Goal: Ask a question

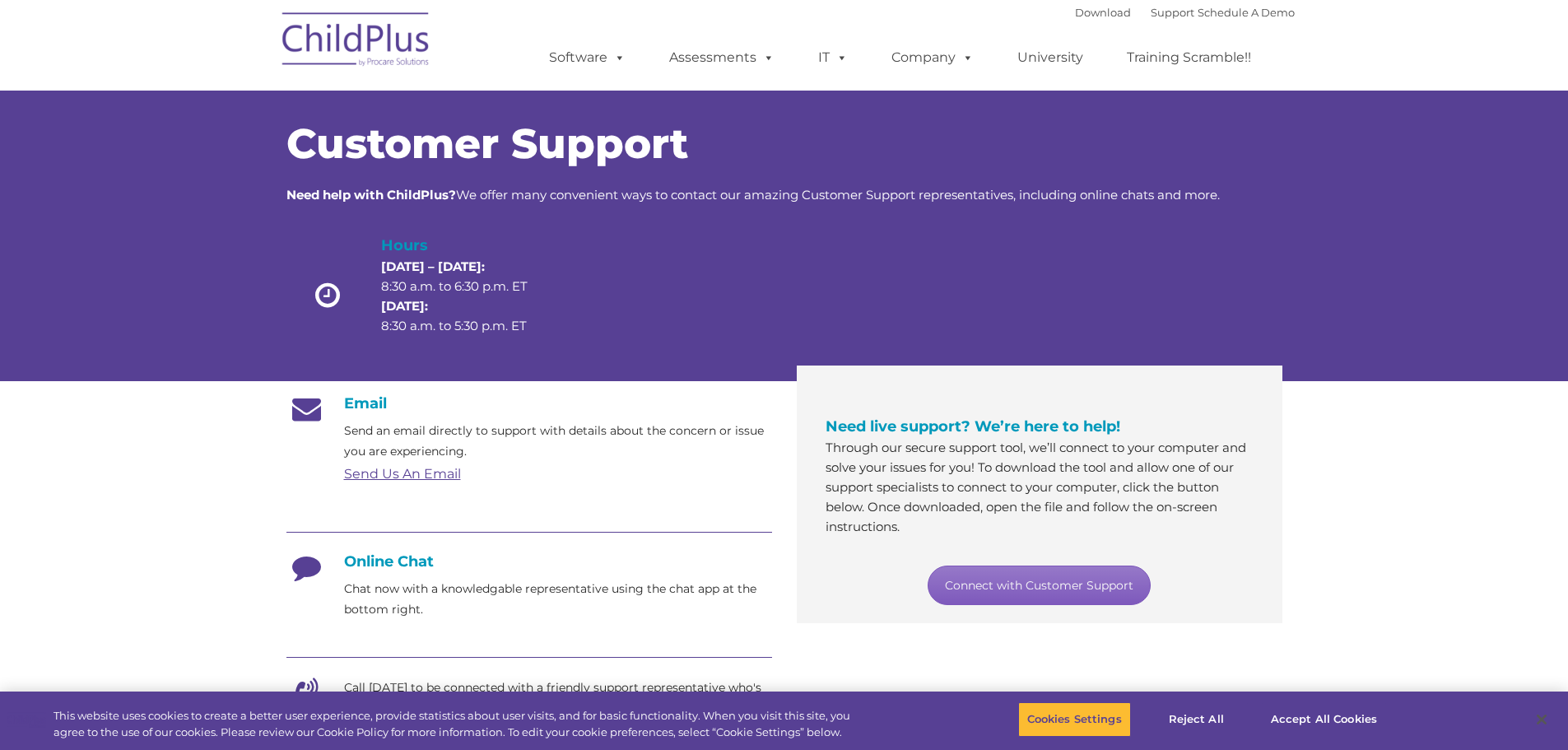
drag, startPoint x: 1038, startPoint y: 593, endPoint x: 1049, endPoint y: 579, distance: 17.8
click at [1039, 591] on link "Connect with Customer Support" at bounding box center [1039, 585] width 223 height 39
click at [399, 558] on h4 "Online Chat" at bounding box center [529, 561] width 486 height 19
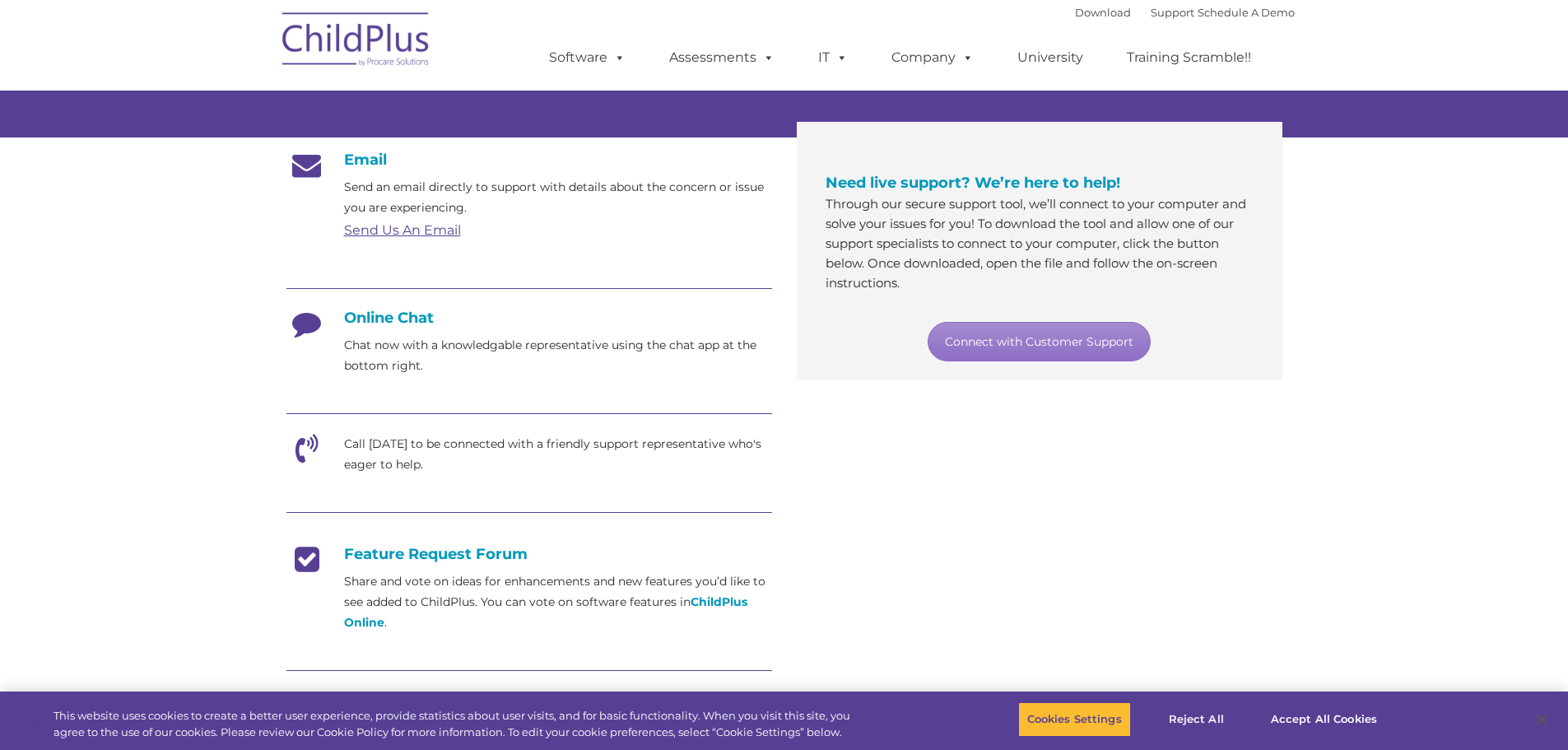
scroll to position [227, 0]
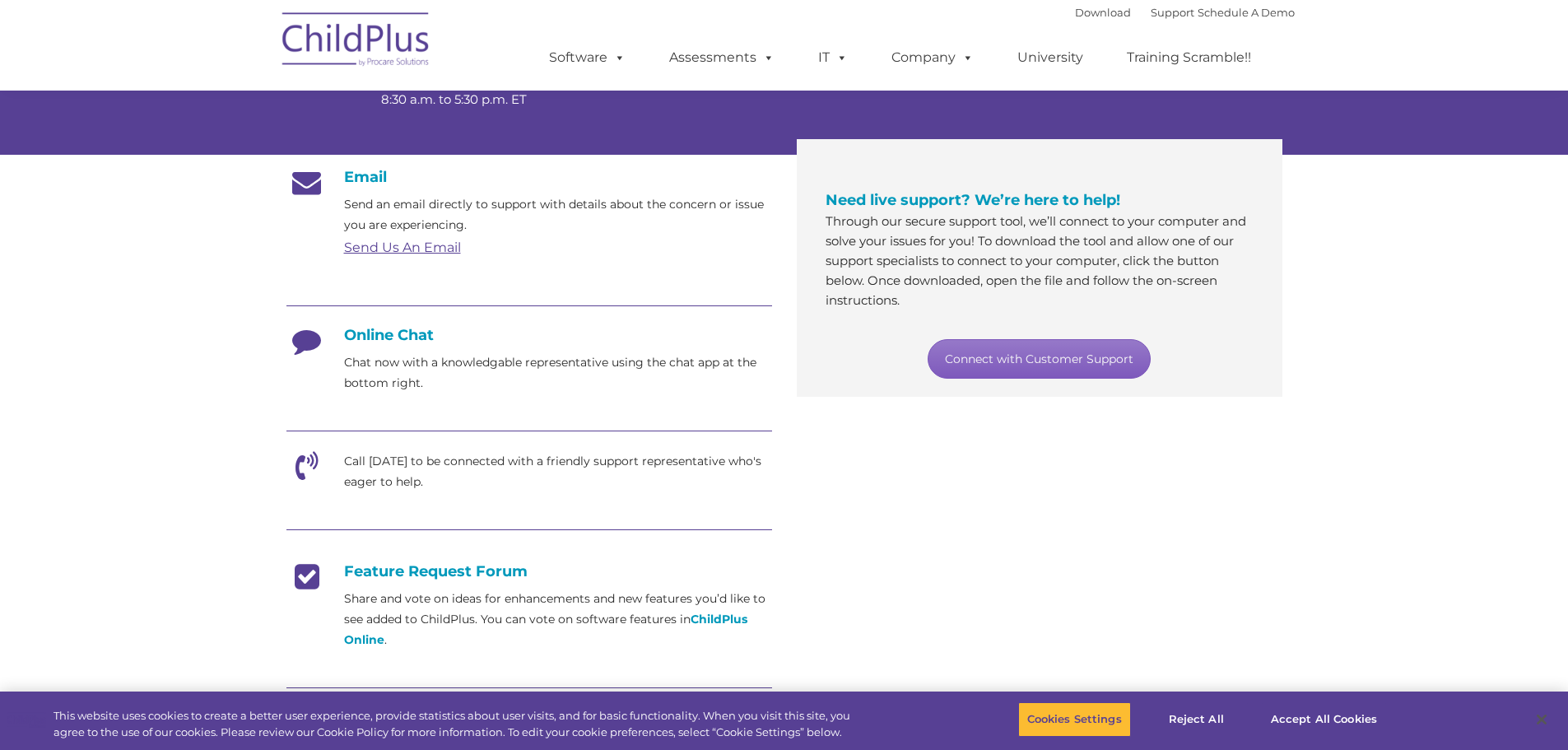
click at [994, 357] on link "Connect with Customer Support" at bounding box center [1039, 359] width 223 height 39
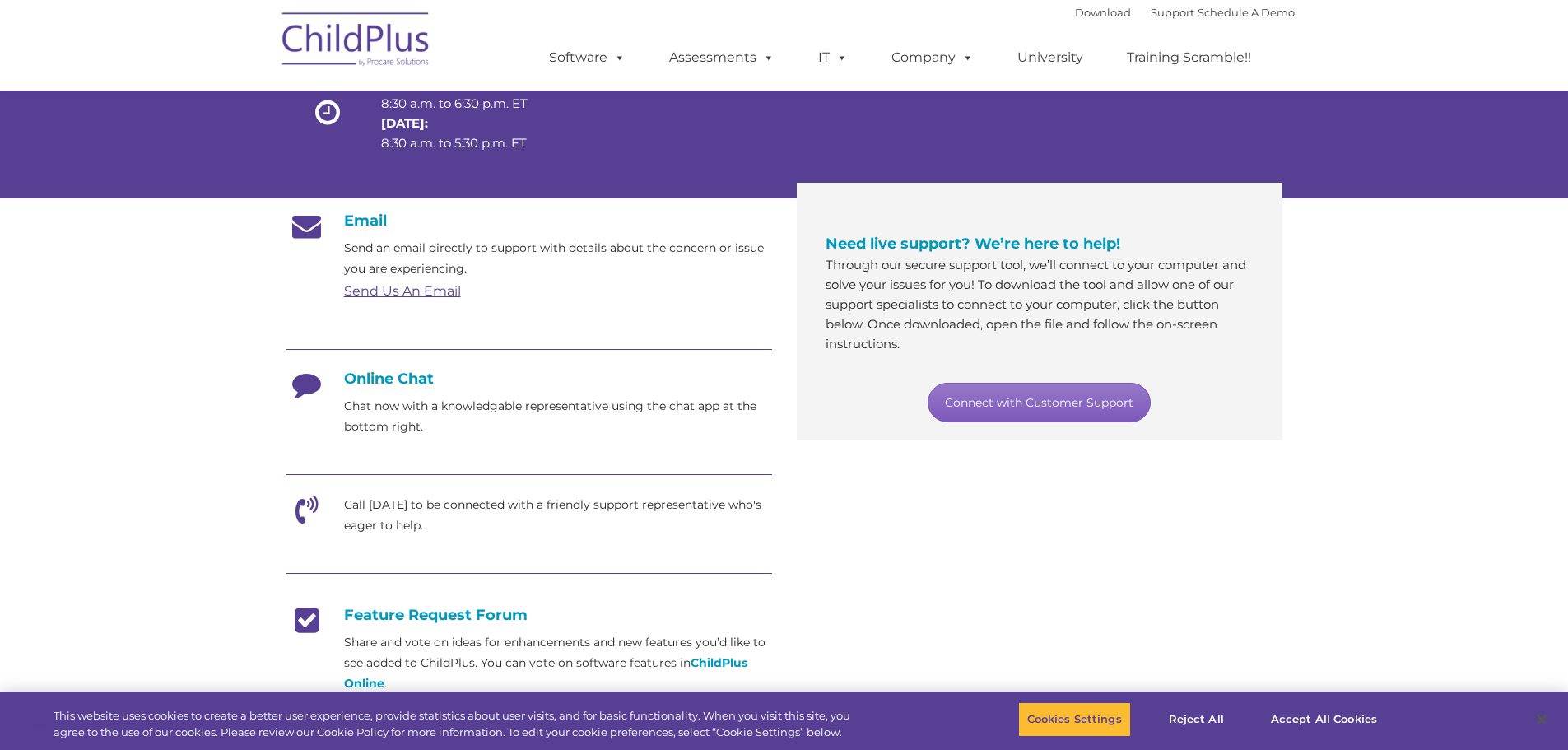
scroll to position [0, 0]
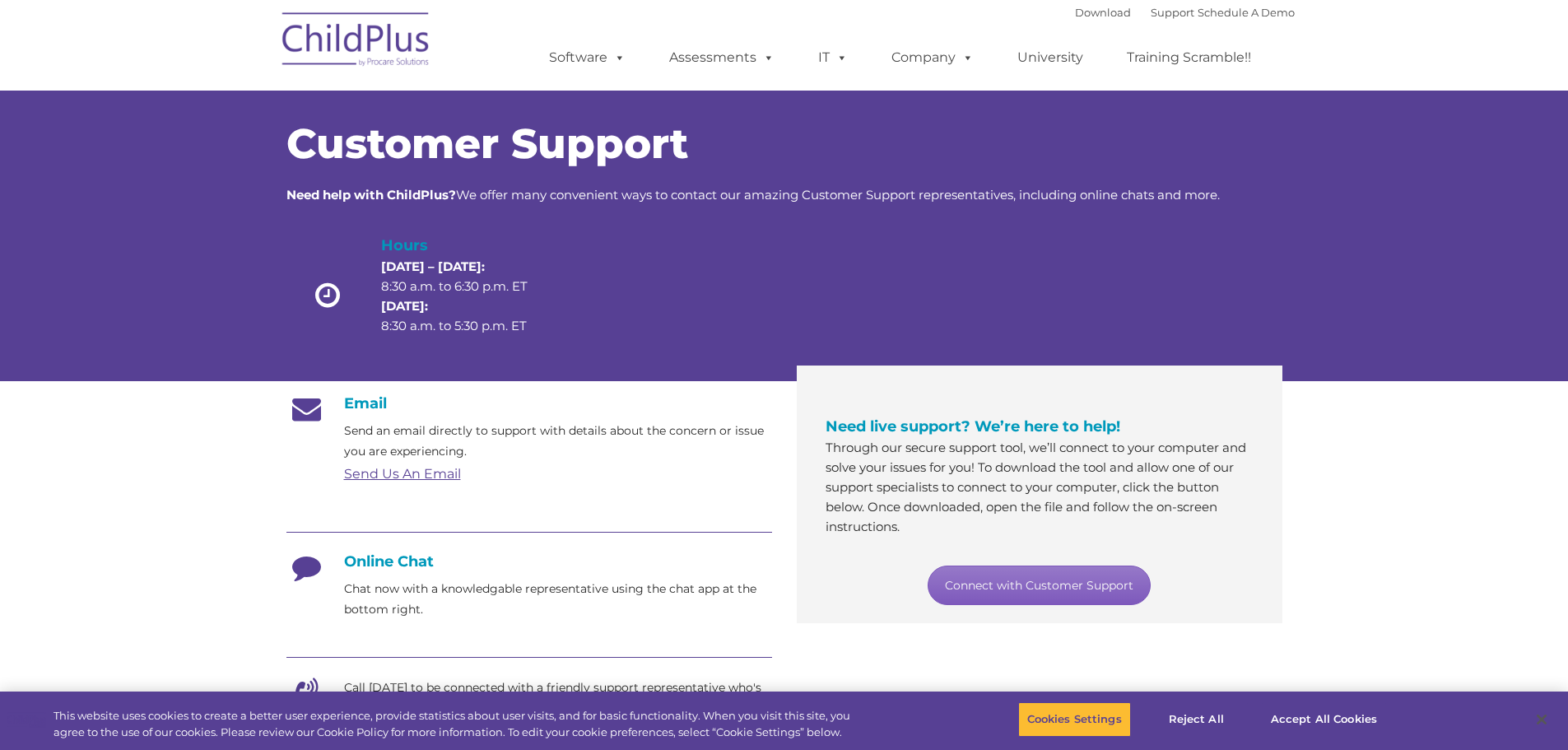
click at [1054, 590] on link "Connect with Customer Support" at bounding box center [1039, 585] width 223 height 39
click at [1420, 492] on section "Customer Support Need help with ChildPlus? We offer many convenient ways to con…" at bounding box center [784, 635] width 1568 height 1269
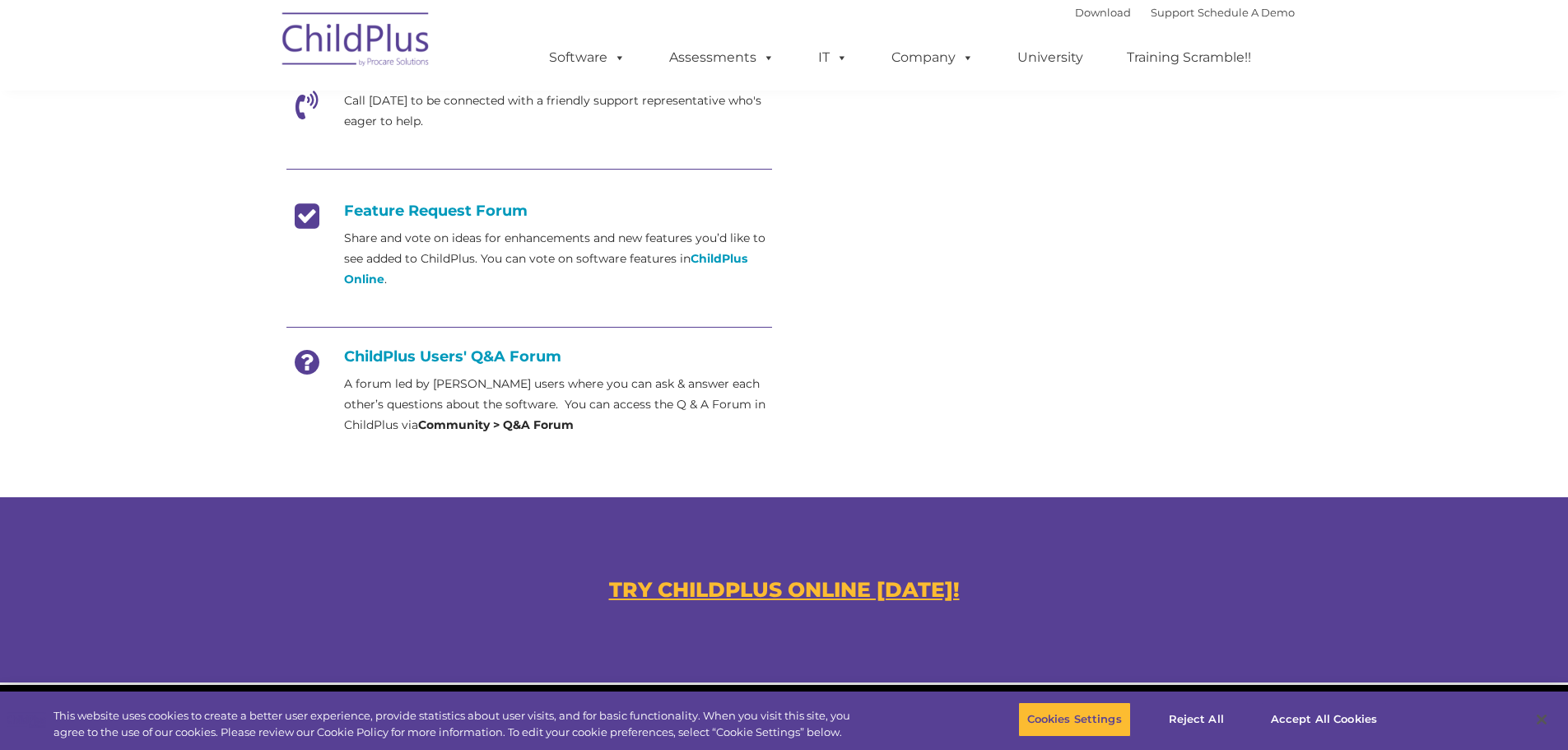
scroll to position [600, 0]
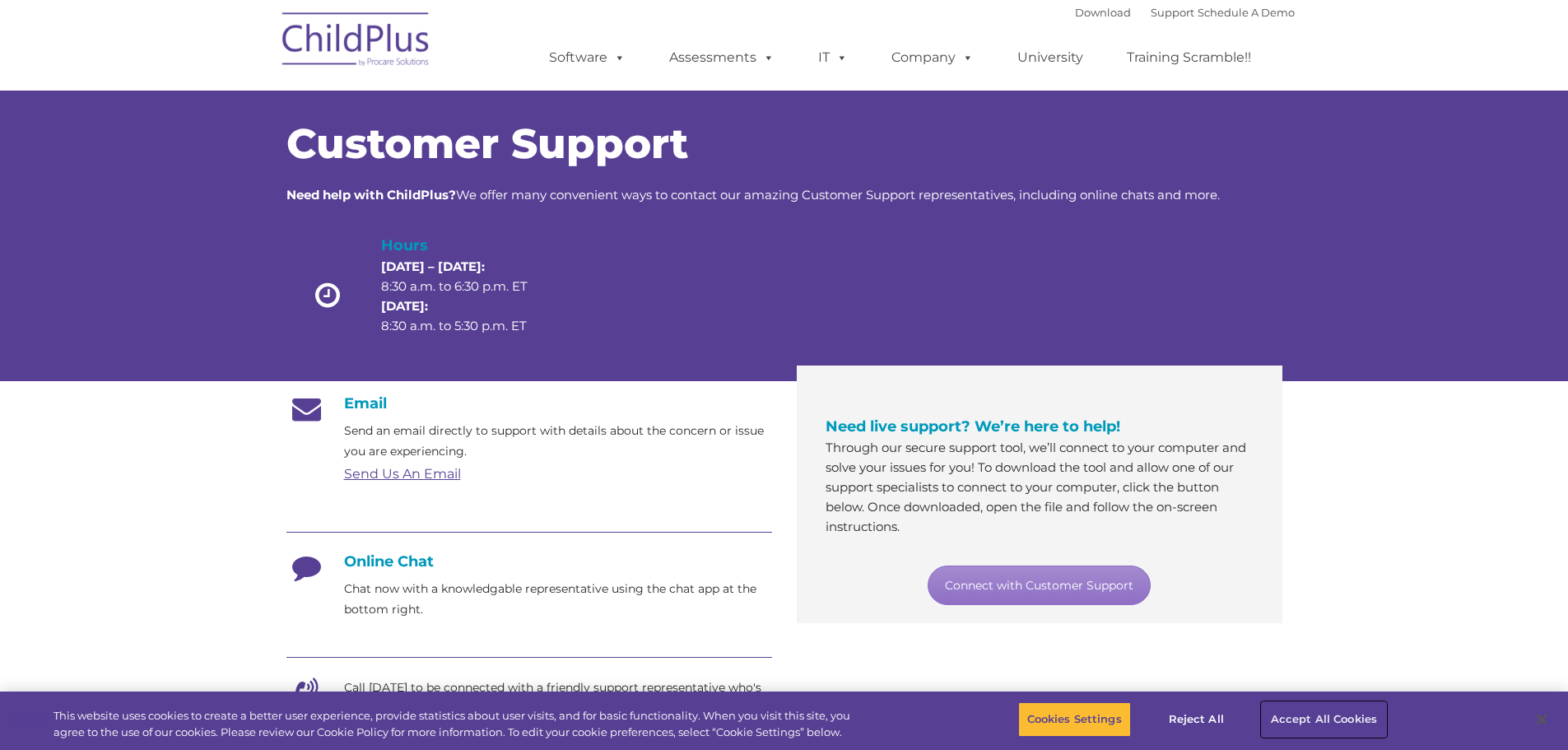
click at [1316, 721] on button "Accept All Cookies" at bounding box center [1324, 719] width 124 height 34
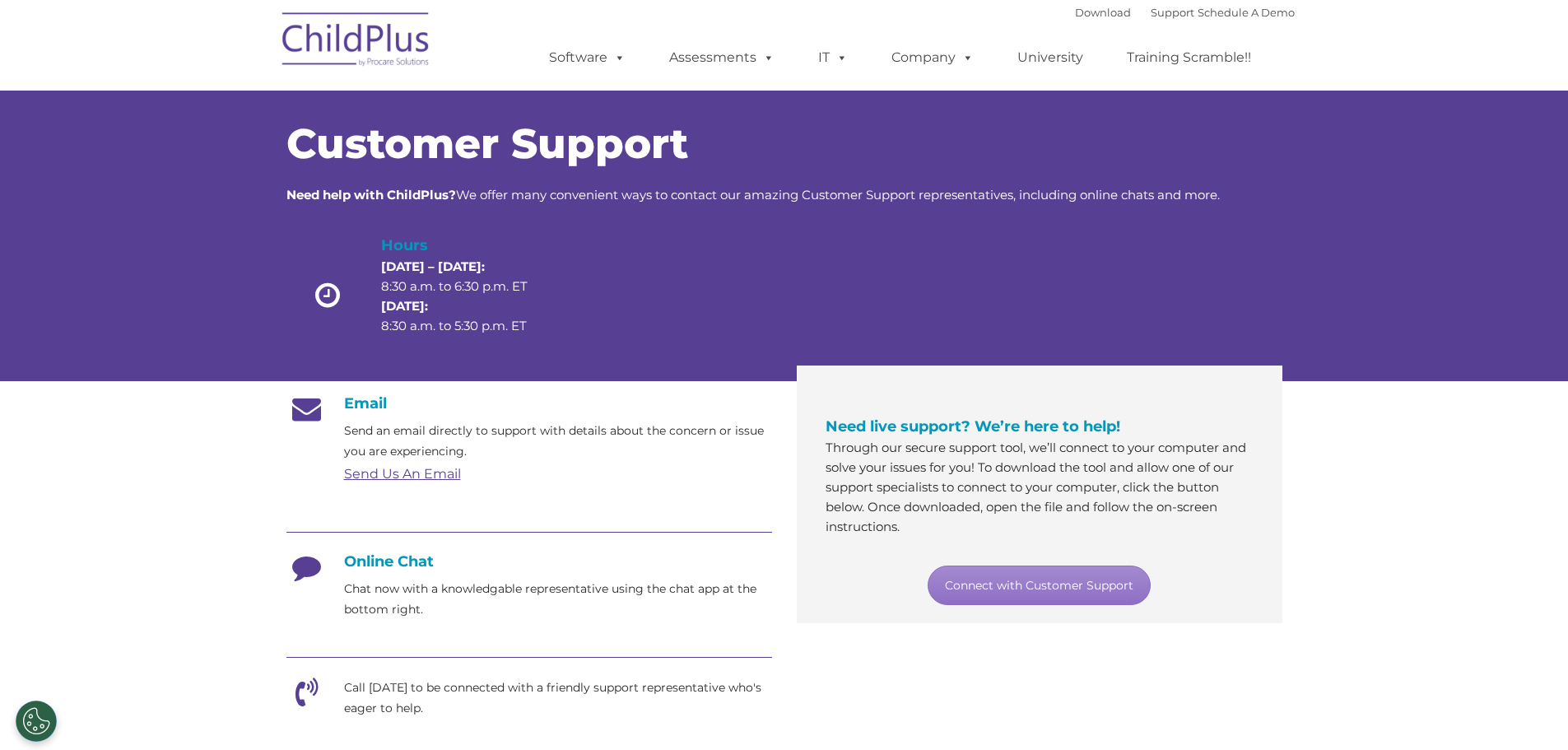
click at [411, 471] on link "Send Us An Email" at bounding box center [403, 473] width 117 height 16
